Goal: Transaction & Acquisition: Purchase product/service

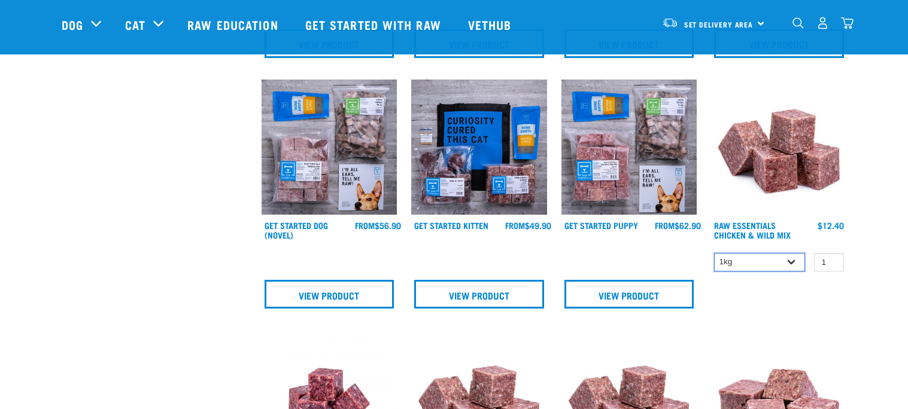
click at [790, 266] on select "1kg 3kg Bulk (10kg)" at bounding box center [759, 262] width 91 height 19
click at [714, 256] on select "1kg 3kg Bulk (10kg)" at bounding box center [759, 262] width 91 height 19
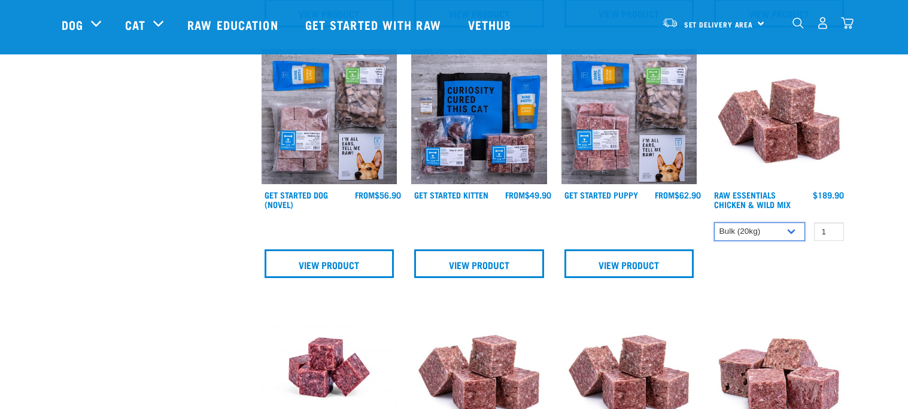
scroll to position [848, 0]
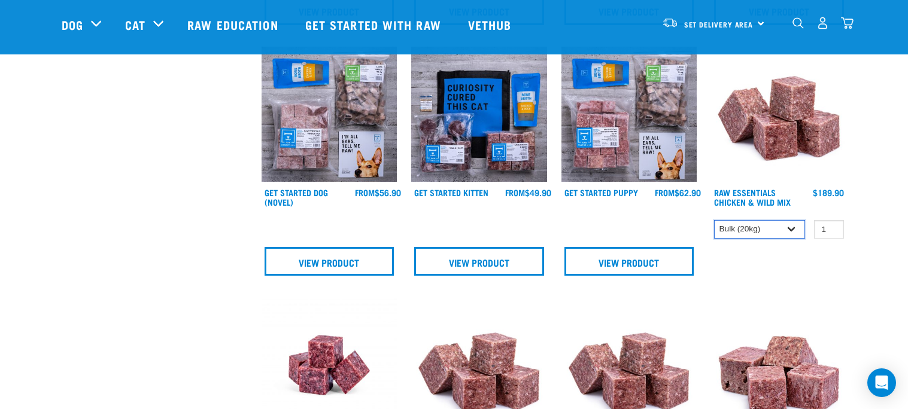
click at [743, 224] on select "1kg 3kg Bulk (10kg)" at bounding box center [759, 229] width 91 height 19
select select "14881"
click at [714, 220] on select "1kg 3kg Bulk (10kg)" at bounding box center [759, 229] width 91 height 19
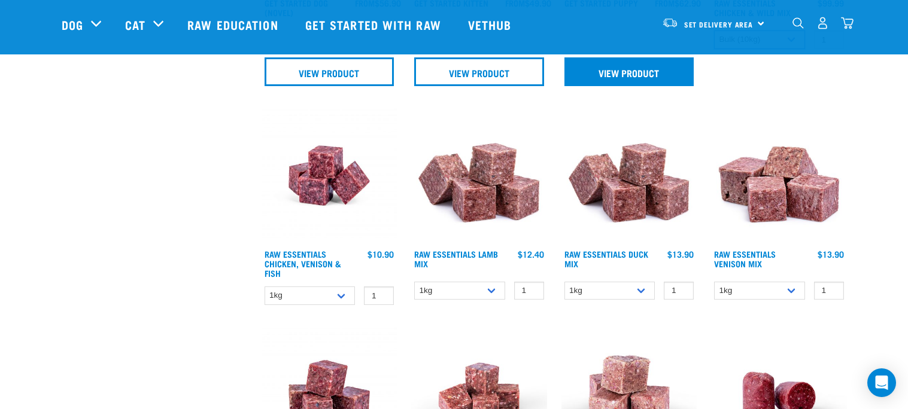
scroll to position [1039, 0]
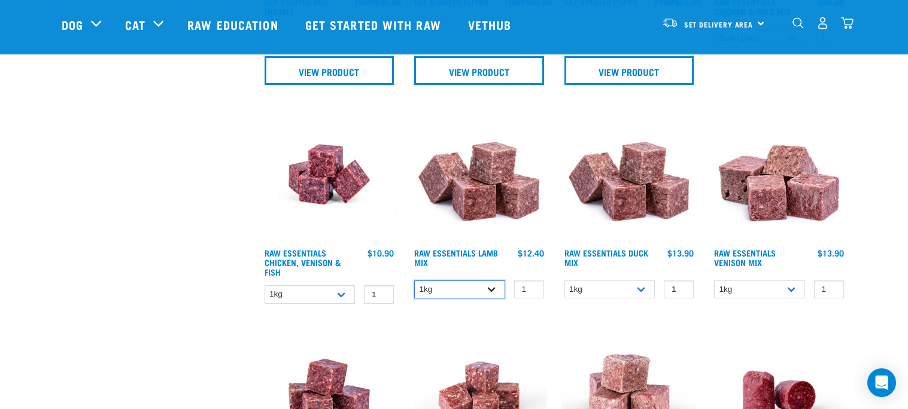
click at [478, 287] on select "1kg 3kg Bulk (10kg)" at bounding box center [459, 290] width 91 height 19
click at [414, 281] on select "1kg 3kg Bulk (10kg)" at bounding box center [459, 290] width 91 height 19
click at [483, 288] on select "1kg 3kg Bulk (10kg)" at bounding box center [459, 290] width 91 height 19
click at [414, 281] on select "1kg 3kg Bulk (10kg)" at bounding box center [459, 290] width 91 height 19
click at [488, 285] on select "1kg 3kg Bulk (10kg)" at bounding box center [459, 290] width 91 height 19
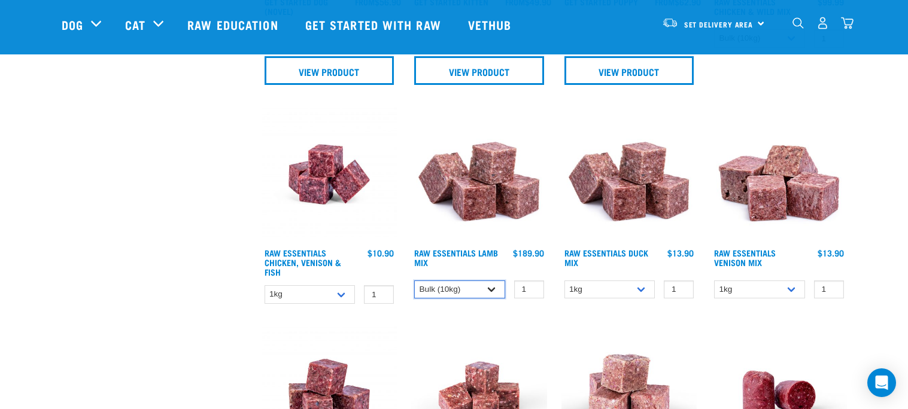
click at [414, 281] on select "1kg 3kg Bulk (10kg)" at bounding box center [459, 290] width 91 height 19
click at [480, 287] on select "1kg 3kg Bulk (10kg)" at bounding box center [459, 290] width 91 height 19
select select "758"
click at [414, 281] on select "1kg 3kg Bulk (10kg)" at bounding box center [459, 290] width 91 height 19
